Goal: Information Seeking & Learning: Compare options

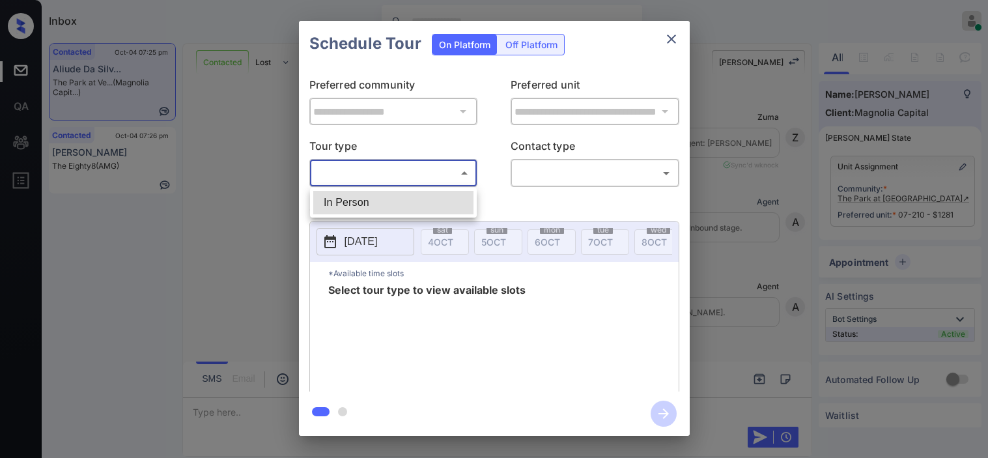
click at [440, 193] on li "In Person" at bounding box center [393, 202] width 160 height 23
type input "********"
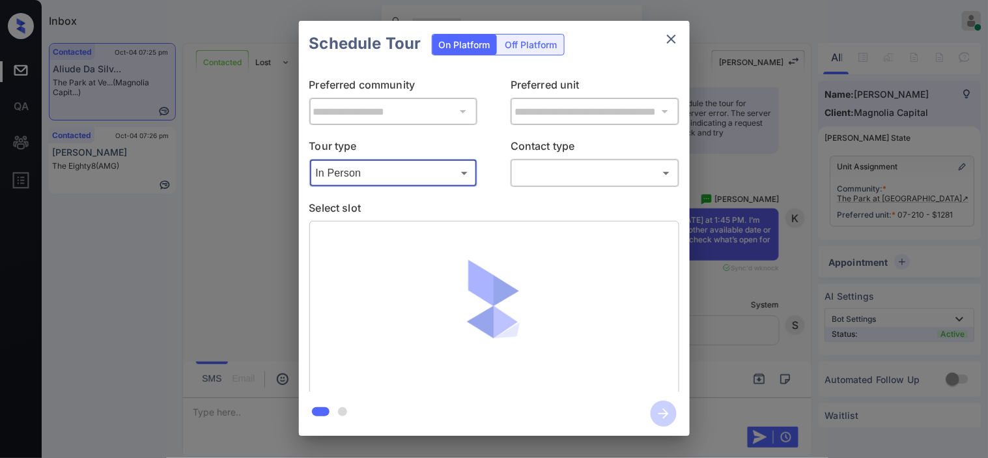
click at [562, 184] on body "Inbox Kristine Capara Online Set yourself offline Set yourself on break Profile…" at bounding box center [494, 229] width 988 height 458
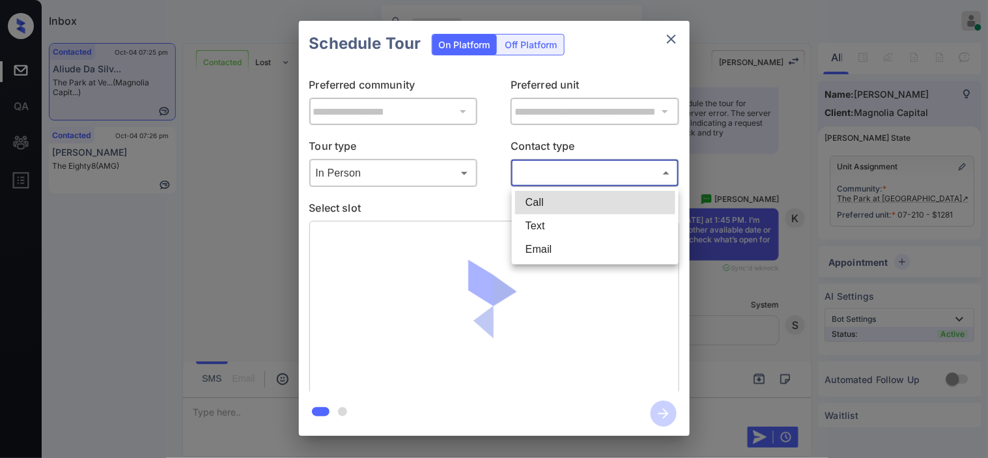
click at [556, 223] on li "Text" at bounding box center [595, 225] width 160 height 23
type input "****"
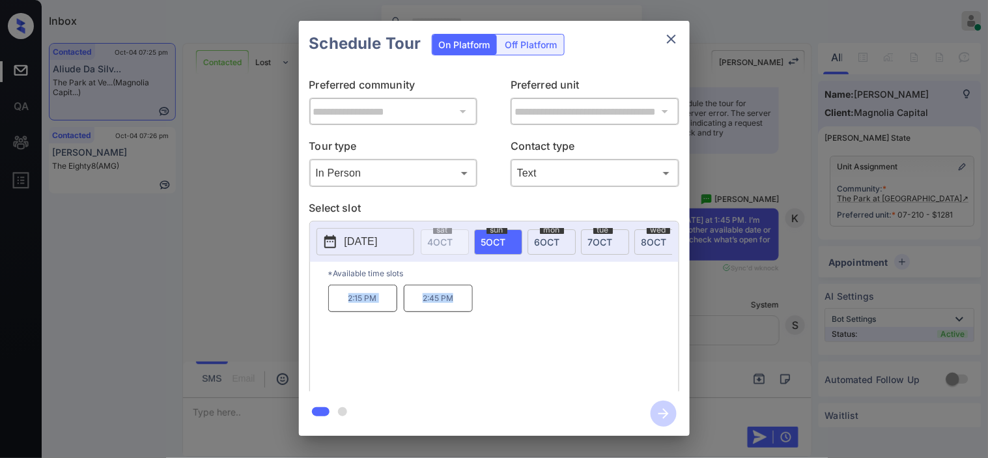
drag, startPoint x: 333, startPoint y: 303, endPoint x: 467, endPoint y: 318, distance: 134.2
click at [467, 318] on div "2:15 PM 2:45 PM" at bounding box center [503, 336] width 350 height 104
copy div "2:15 PM 2:45 PM"
click at [259, 220] on div "**********" at bounding box center [494, 228] width 988 height 456
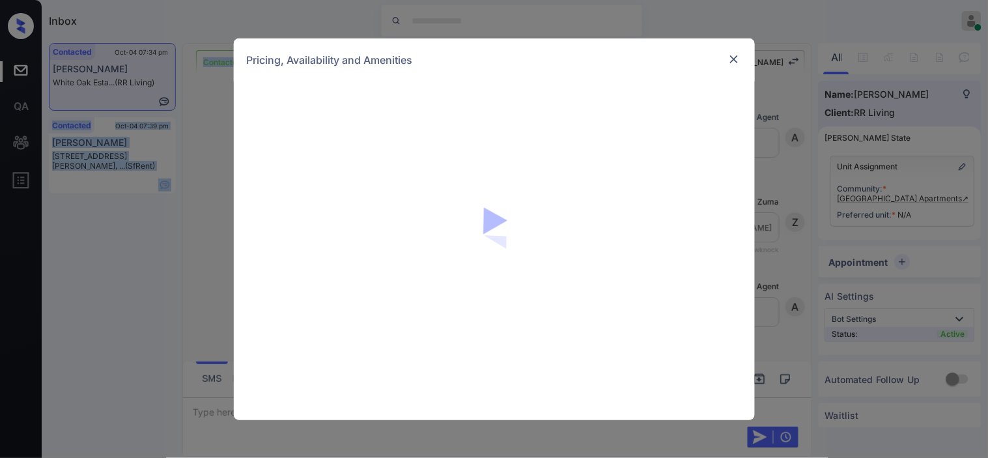
scroll to position [540, 0]
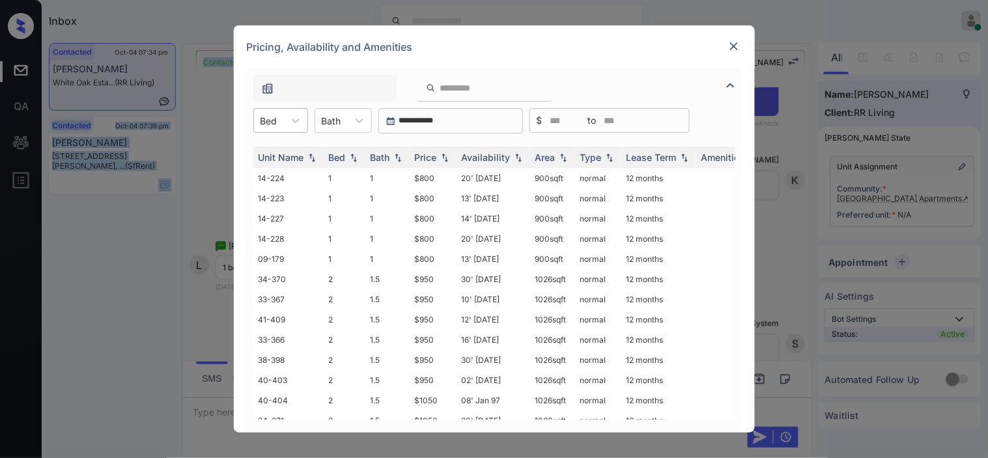
click at [283, 124] on div "Bed" at bounding box center [269, 120] width 30 height 19
click at [284, 120] on div at bounding box center [295, 120] width 23 height 23
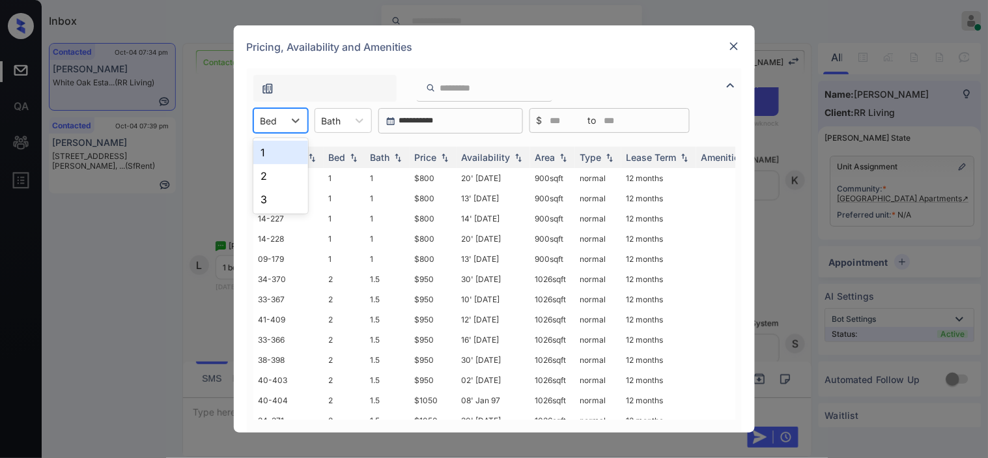
click at [280, 151] on div "1" at bounding box center [280, 152] width 55 height 23
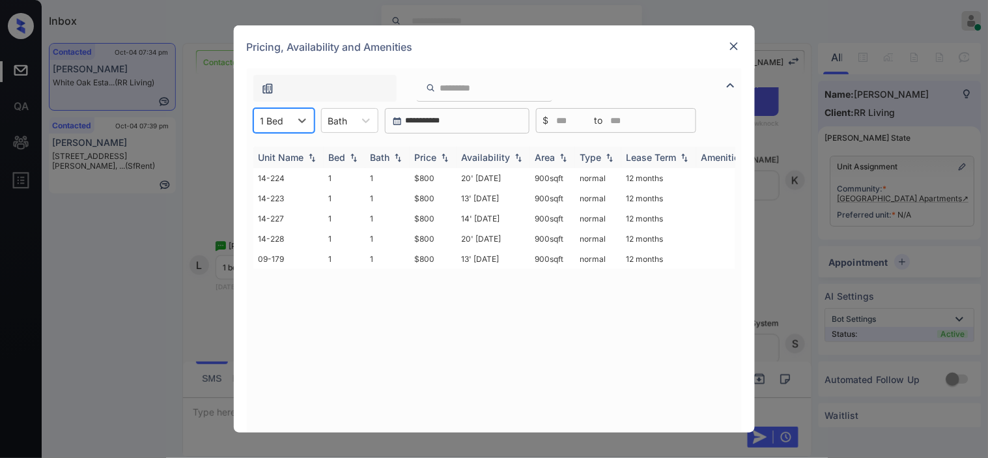
click at [443, 152] on div "Price" at bounding box center [433, 157] width 36 height 11
drag, startPoint x: 402, startPoint y: 173, endPoint x: 452, endPoint y: 174, distance: 49.5
click at [452, 174] on tr "14-224 1 1 $800 20' Apr 25 900 sqft normal 12 months" at bounding box center [593, 178] width 680 height 20
copy tr "$800"
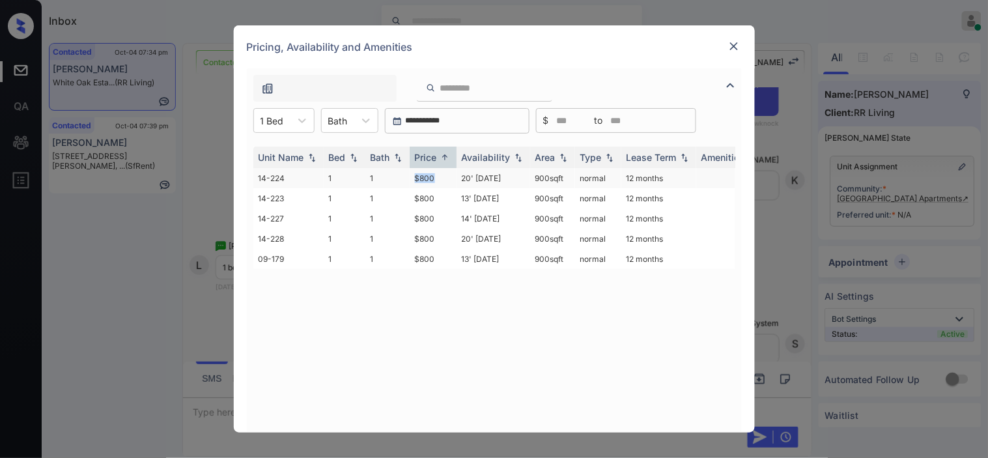
click at [452, 174] on td "$800" at bounding box center [432, 178] width 47 height 20
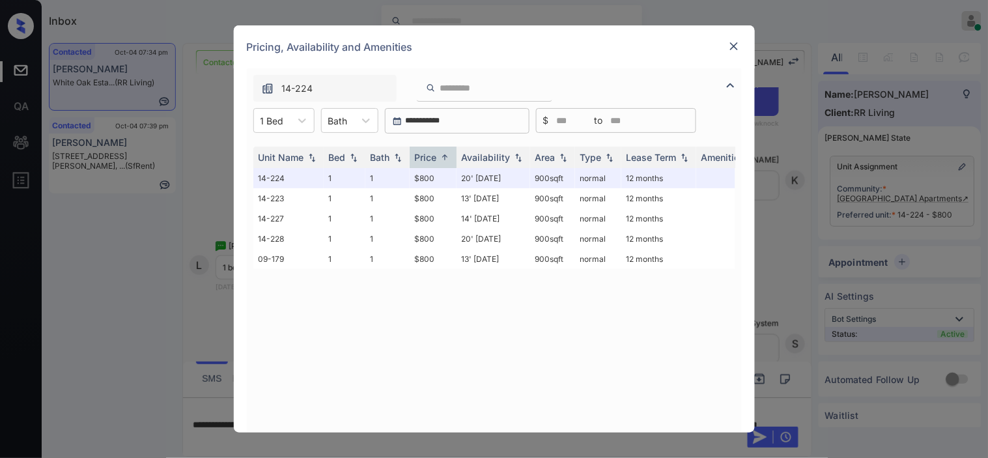
click at [730, 47] on img at bounding box center [733, 46] width 13 height 13
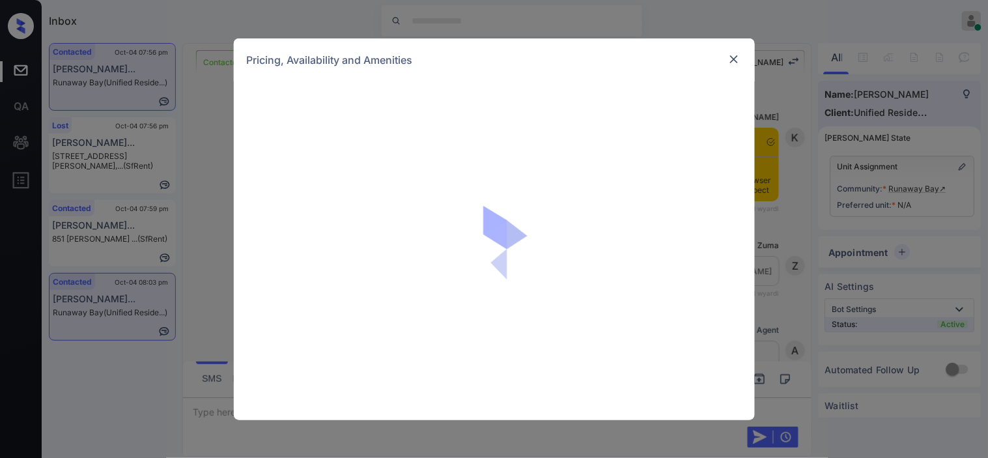
scroll to position [1467, 0]
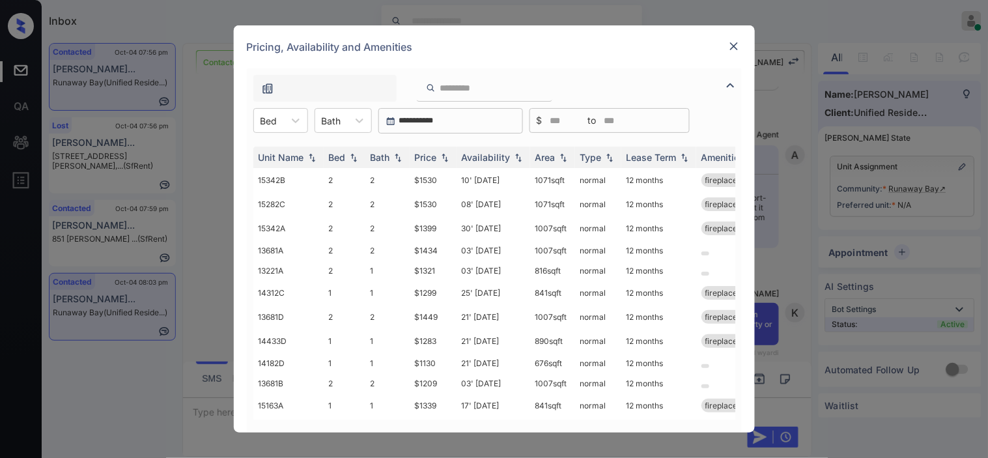
click at [729, 42] on img at bounding box center [733, 46] width 13 height 13
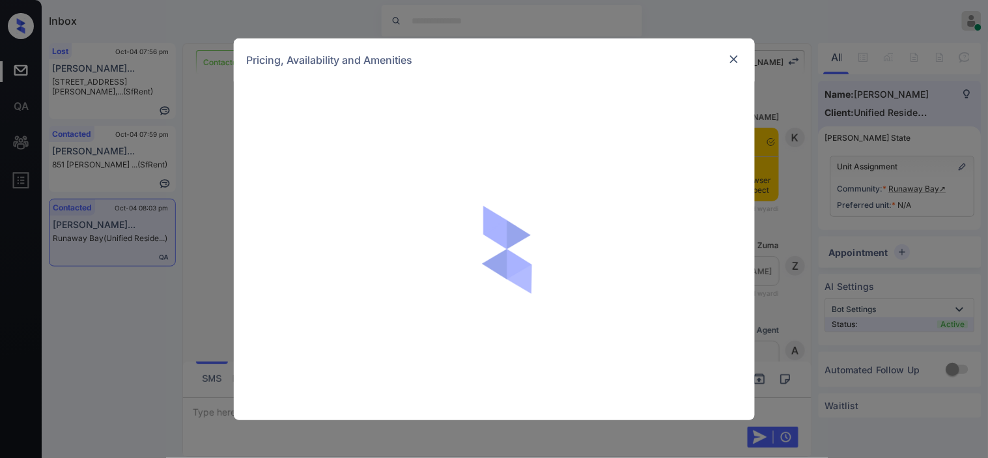
scroll to position [1250, 0]
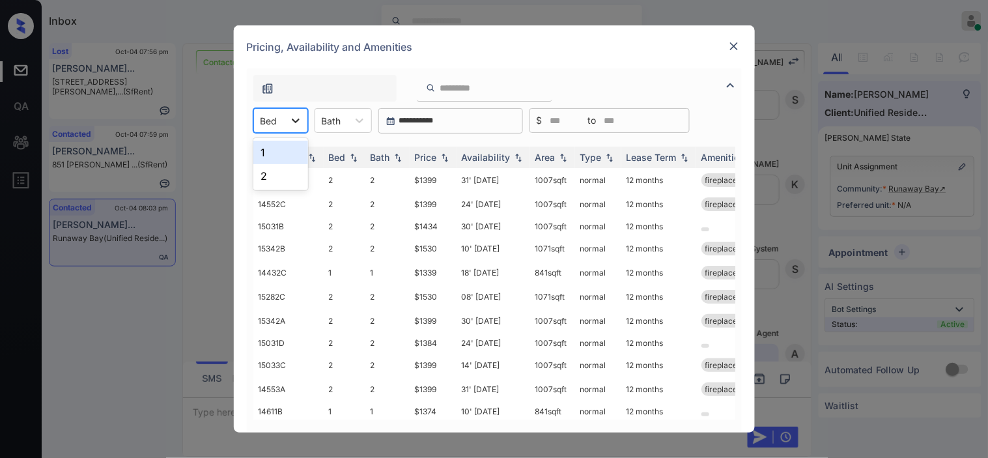
click at [303, 127] on div at bounding box center [295, 120] width 23 height 23
drag, startPoint x: 285, startPoint y: 185, endPoint x: 413, endPoint y: 165, distance: 129.2
click at [288, 184] on div "2" at bounding box center [280, 175] width 55 height 23
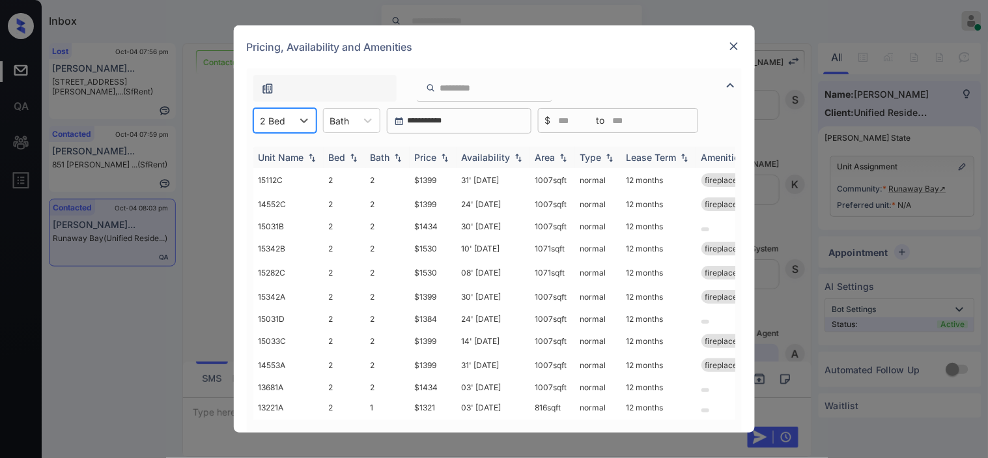
click at [434, 158] on div "Price" at bounding box center [426, 157] width 22 height 11
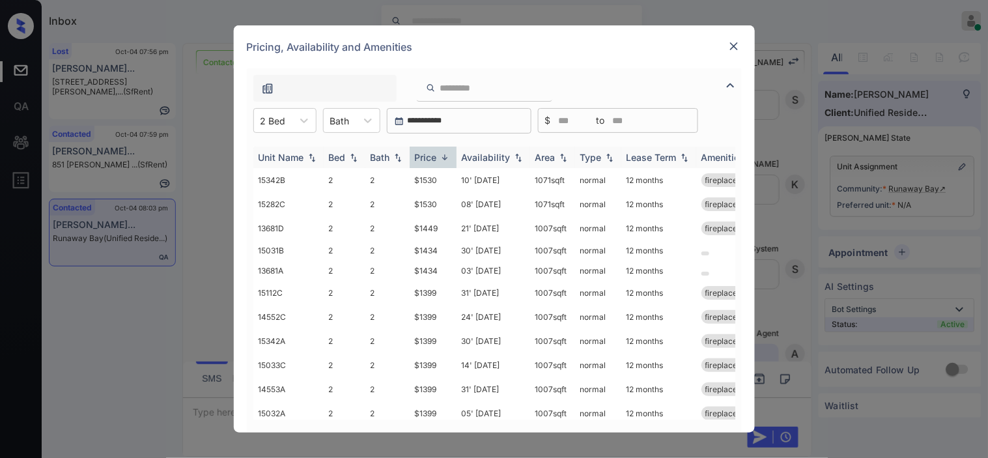
click at [434, 158] on div "Price" at bounding box center [426, 157] width 22 height 11
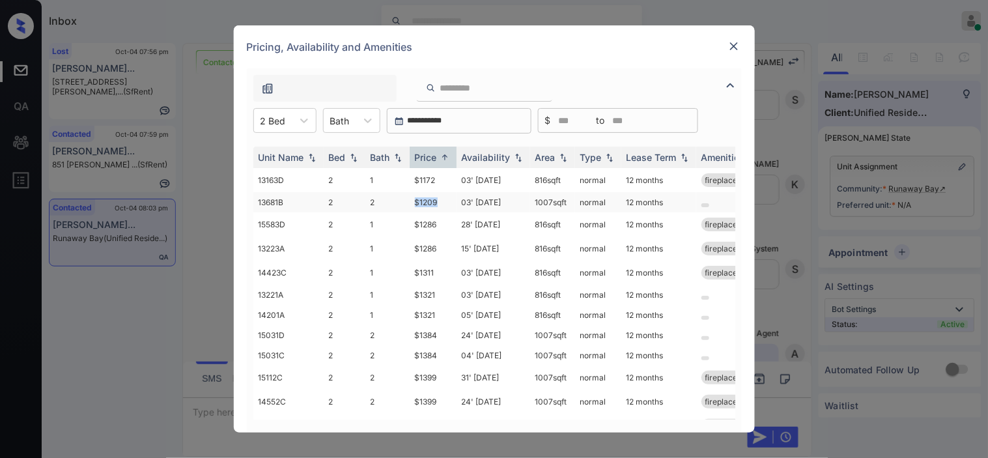
drag, startPoint x: 410, startPoint y: 203, endPoint x: 445, endPoint y: 203, distance: 35.2
click at [445, 203] on td "$1209" at bounding box center [432, 202] width 47 height 20
copy td "$1209"
click at [436, 203] on td "$1209" at bounding box center [432, 202] width 47 height 20
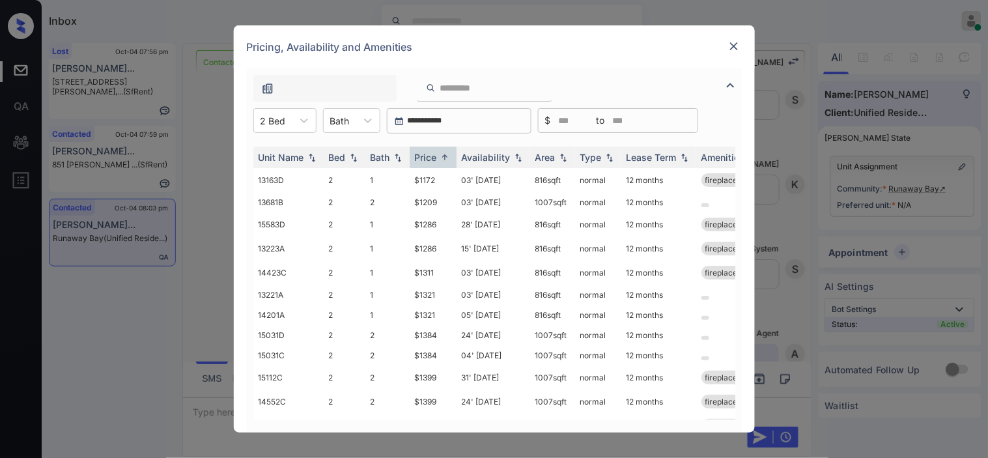
drag, startPoint x: 436, startPoint y: 203, endPoint x: 616, endPoint y: 7, distance: 266.3
click at [436, 202] on td "$1209" at bounding box center [432, 202] width 47 height 20
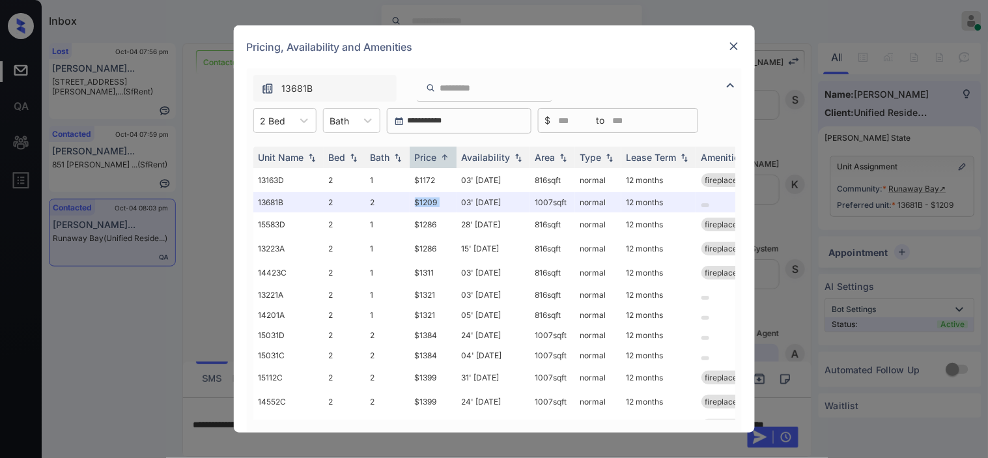
click at [738, 48] on img at bounding box center [733, 46] width 13 height 13
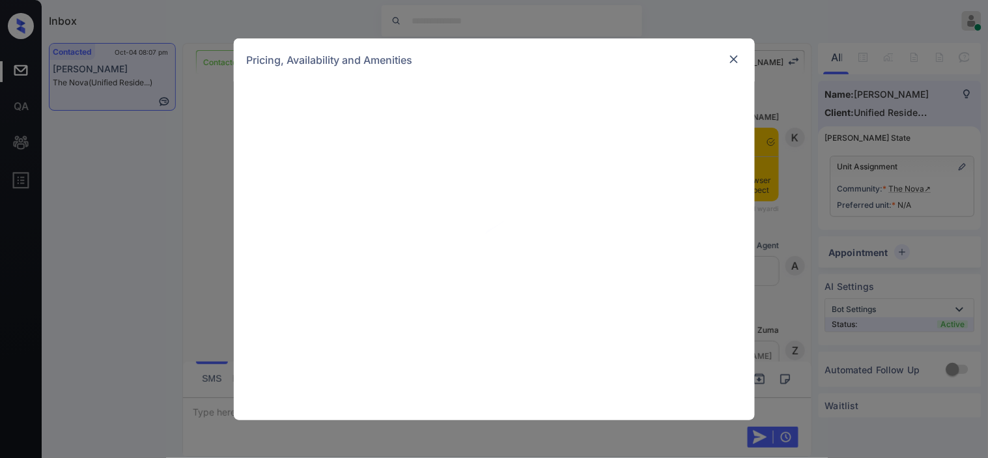
scroll to position [1590, 0]
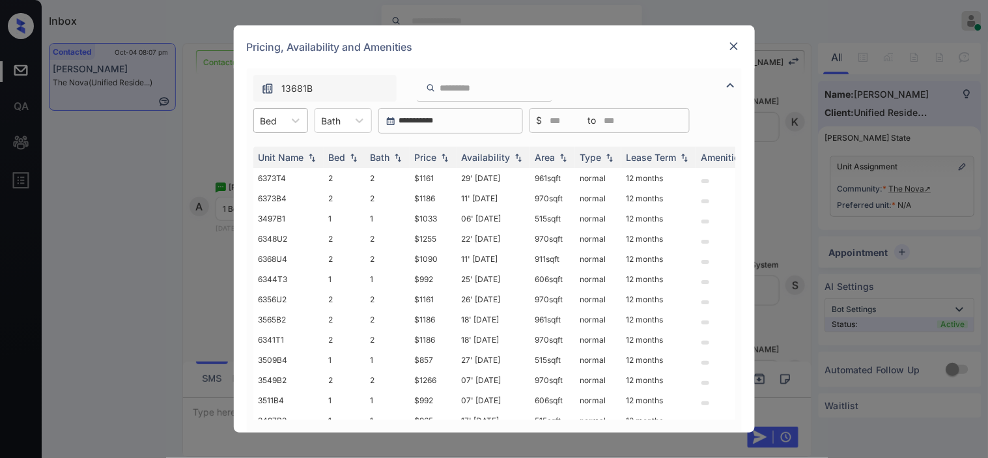
click at [272, 115] on div at bounding box center [268, 121] width 17 height 14
click at [280, 150] on div "1" at bounding box center [280, 152] width 55 height 23
click at [450, 153] on img at bounding box center [444, 157] width 13 height 9
click at [441, 158] on img at bounding box center [444, 157] width 13 height 10
drag, startPoint x: 415, startPoint y: 200, endPoint x: 437, endPoint y: 200, distance: 22.1
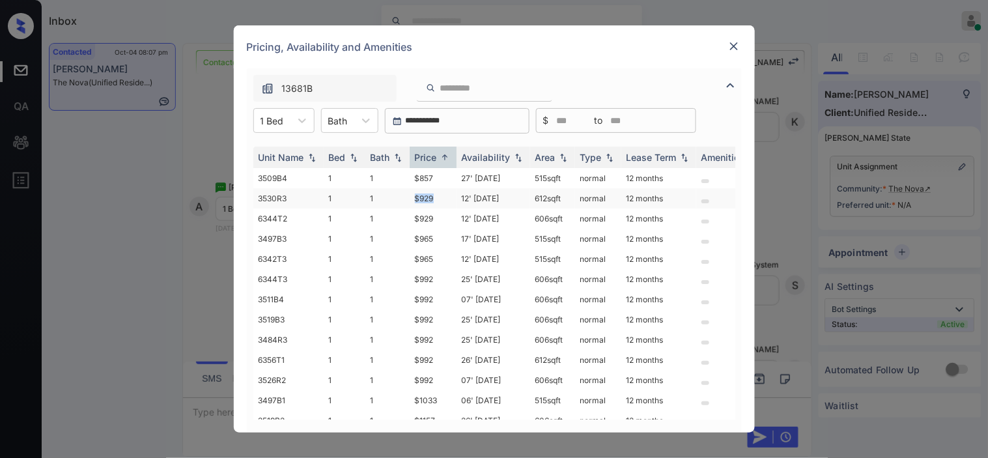
click at [437, 200] on td "$929" at bounding box center [432, 198] width 47 height 20
copy td "$929"
click at [427, 196] on td "$929" at bounding box center [432, 198] width 47 height 20
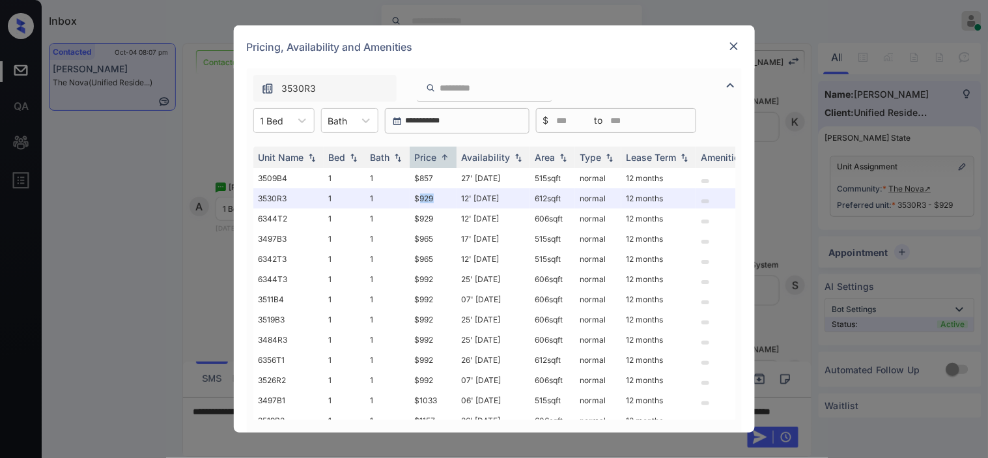
click at [736, 40] on img at bounding box center [733, 46] width 13 height 13
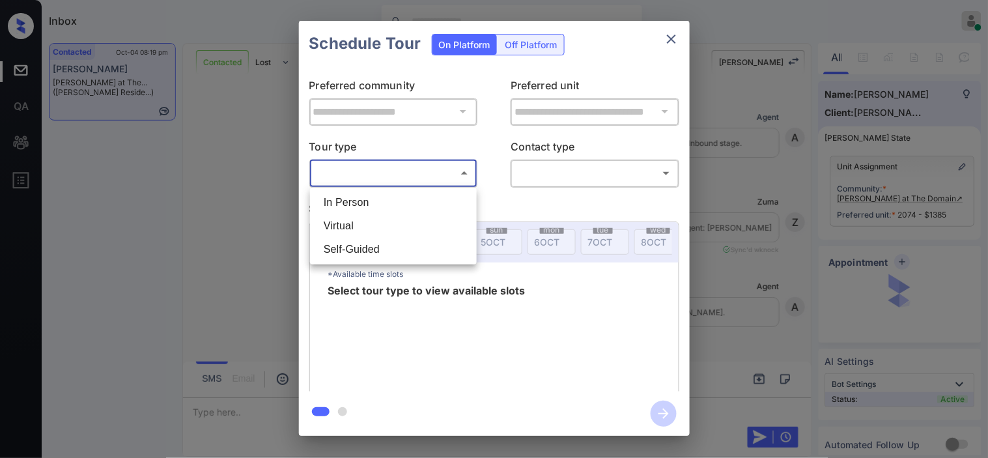
scroll to position [754, 0]
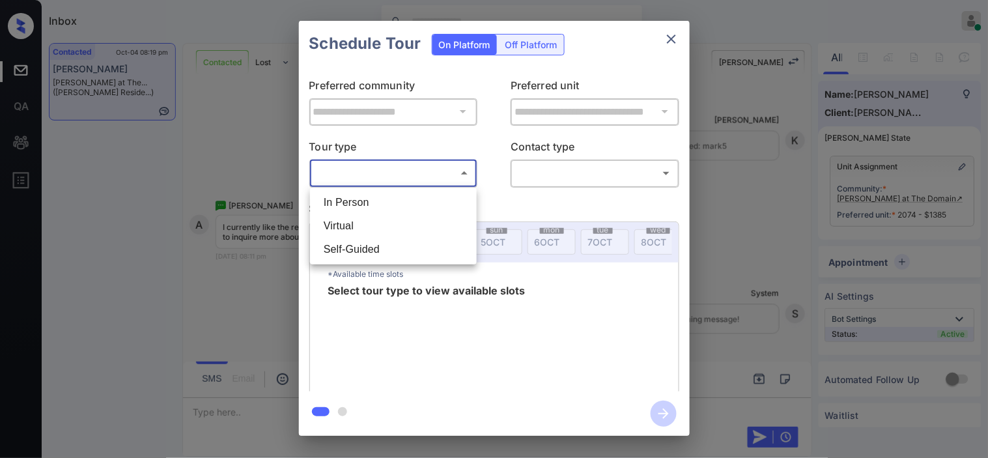
click at [250, 196] on div at bounding box center [494, 229] width 988 height 458
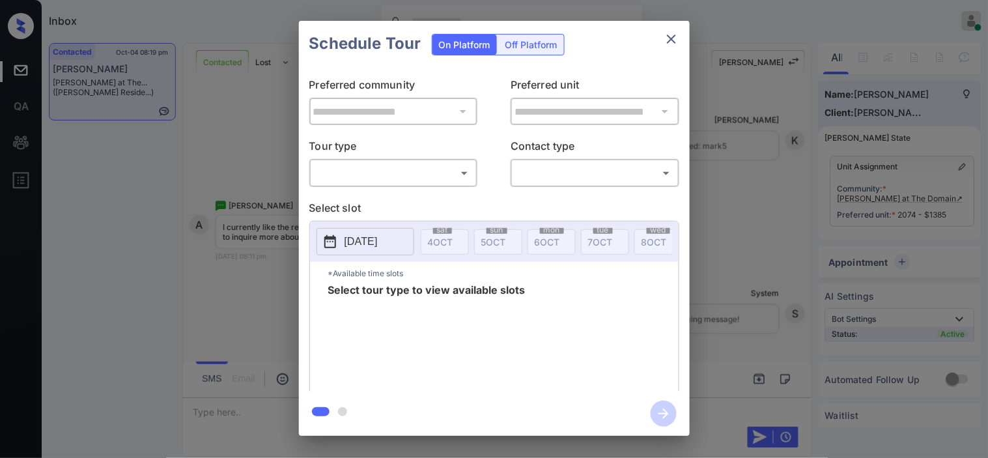
click at [671, 29] on button "close" at bounding box center [671, 39] width 26 height 26
